Goal: Information Seeking & Learning: Find specific fact

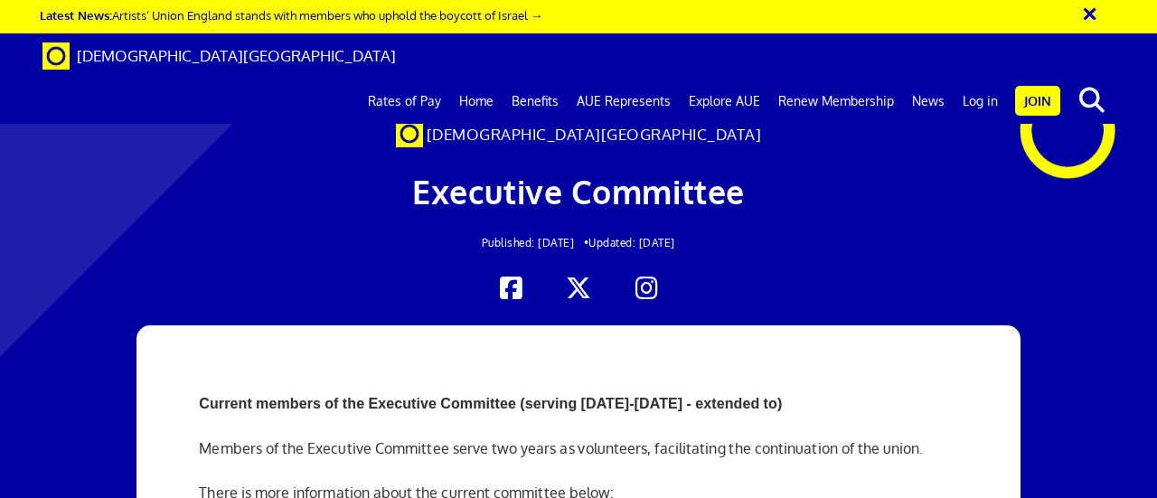
scroll to position [2104, 0]
drag, startPoint x: 292, startPoint y: 279, endPoint x: 184, endPoint y: 281, distance: 107.6
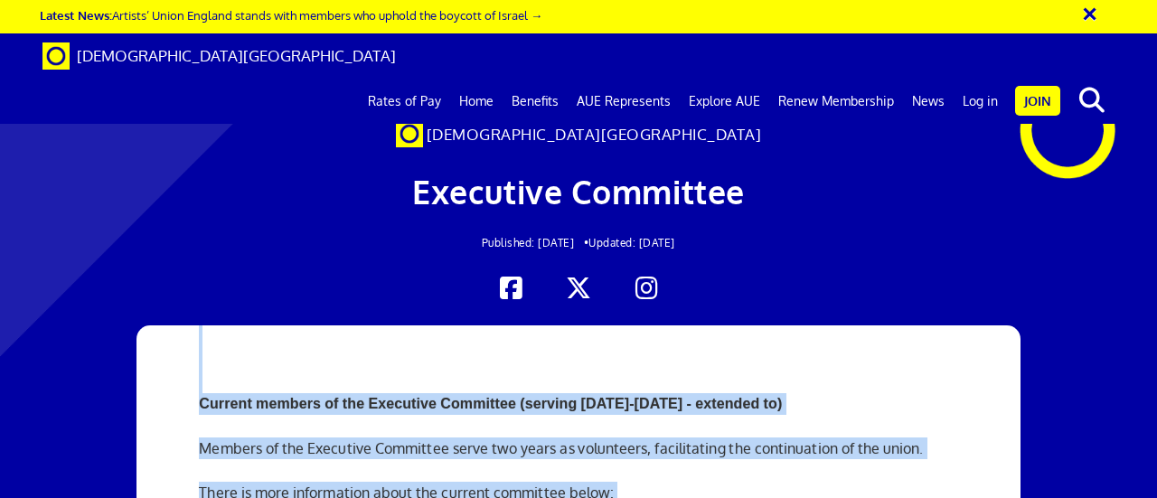
drag, startPoint x: 184, startPoint y: 281, endPoint x: 202, endPoint y: 285, distance: 18.4
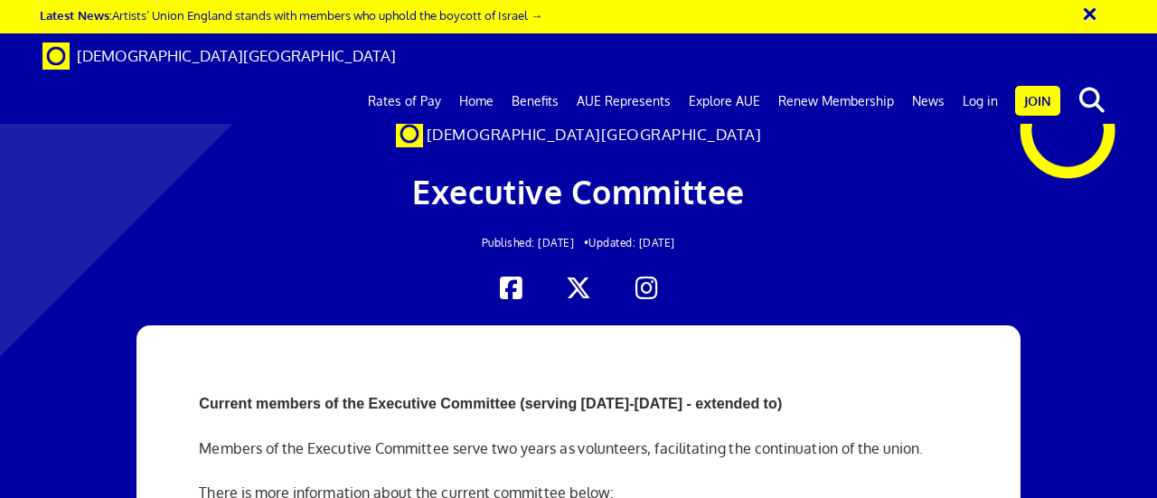
drag, startPoint x: 202, startPoint y: 281, endPoint x: 409, endPoint y: 282, distance: 207.0
copy strong "[PERSON_NAME]"
